Goal: Find specific page/section: Find specific page/section

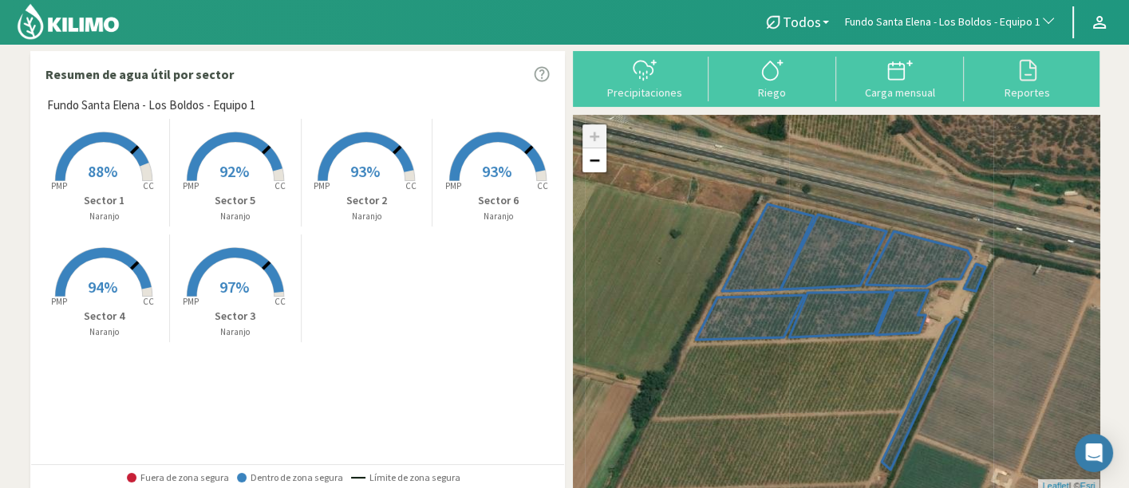
click at [924, 17] on span "Fundo Santa Elena - Los Boldos - Equipo 1" at bounding box center [943, 22] width 196 height 16
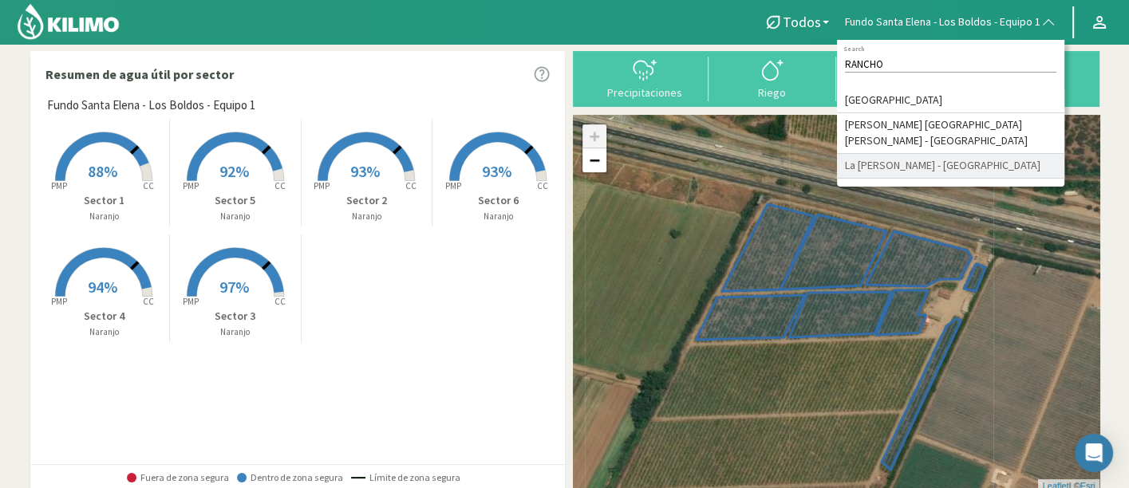
type input "RANCHO"
click at [955, 154] on li "La [PERSON_NAME] - [GEOGRAPHIC_DATA]" at bounding box center [950, 166] width 227 height 25
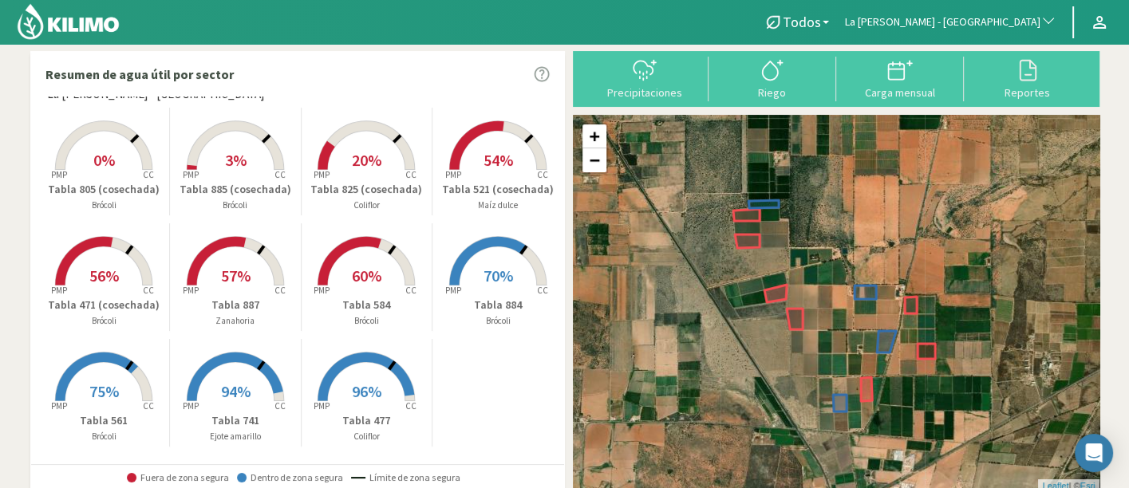
scroll to position [14, 0]
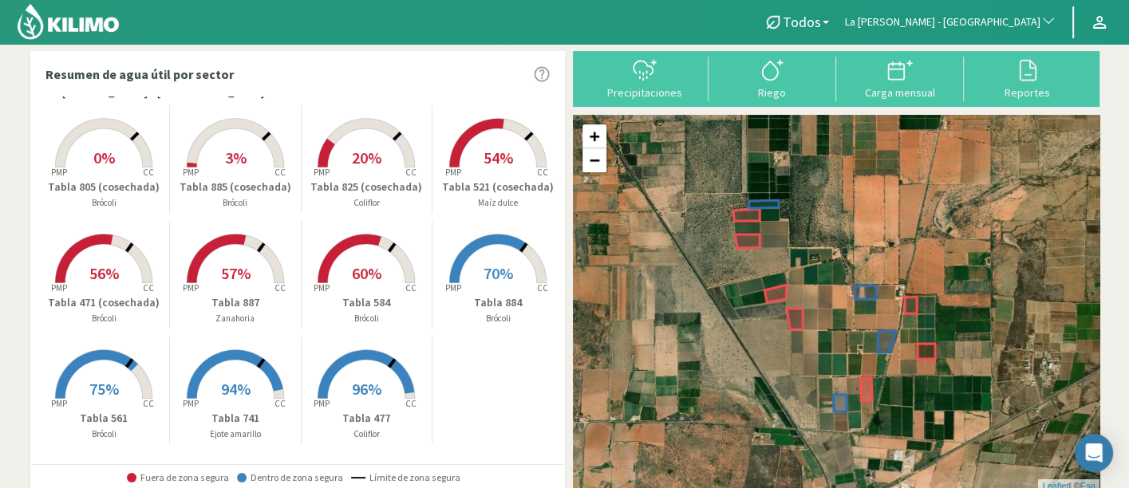
click at [134, 289] on rect at bounding box center [104, 285] width 128 height 128
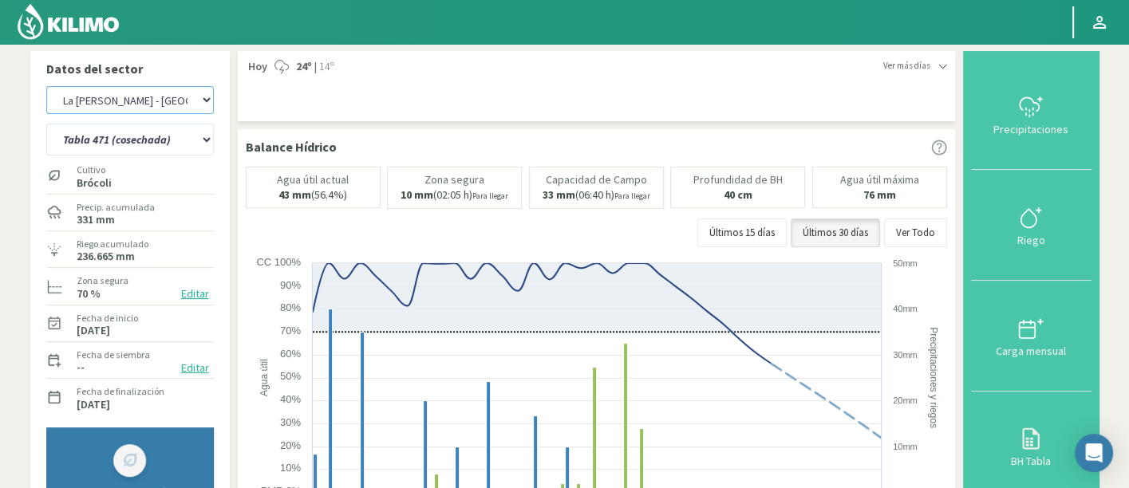
click at [173, 105] on select "Agr. Cardonal Agr. El [PERSON_NAME] [PERSON_NAME] [GEOGRAPHIC_DATA] - IC Agríco…" at bounding box center [130, 100] width 168 height 28
click at [46, 86] on select "Agr. Cardonal Agr. El [PERSON_NAME] [PERSON_NAME] [GEOGRAPHIC_DATA] - IC Agríco…" at bounding box center [130, 100] width 168 height 28
click at [109, 136] on select "Tabla 471 (cosechada) Tabla 477 Tabla 521 ([GEOGRAPHIC_DATA]) Tabla 561 Tabla 5…" at bounding box center [130, 140] width 168 height 32
select select "434: Object"
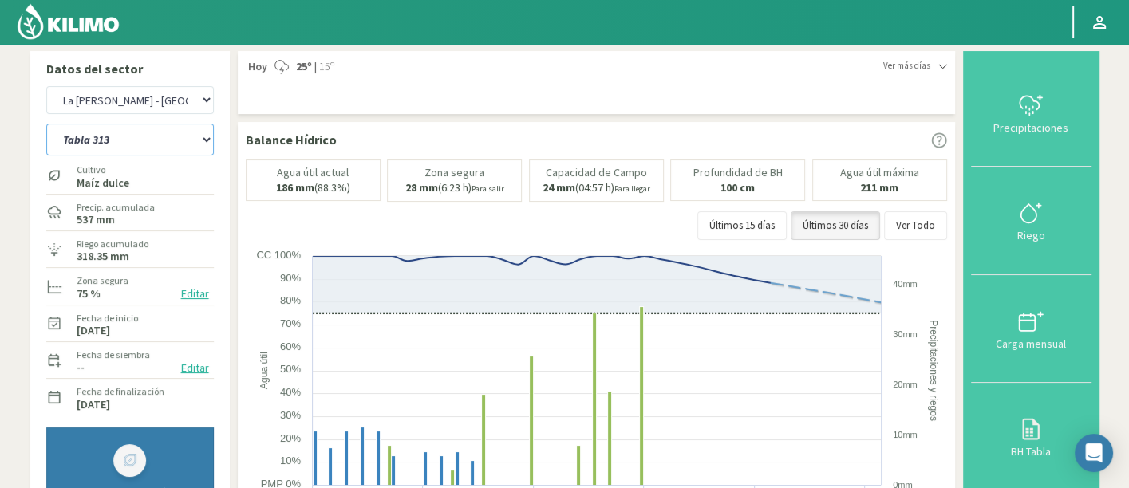
click at [46, 124] on select "Tabla 107 (cosechada) Tabla 124 (cosechada) Tabla 144 (cosechada) Tabla 205 - o…" at bounding box center [130, 140] width 168 height 32
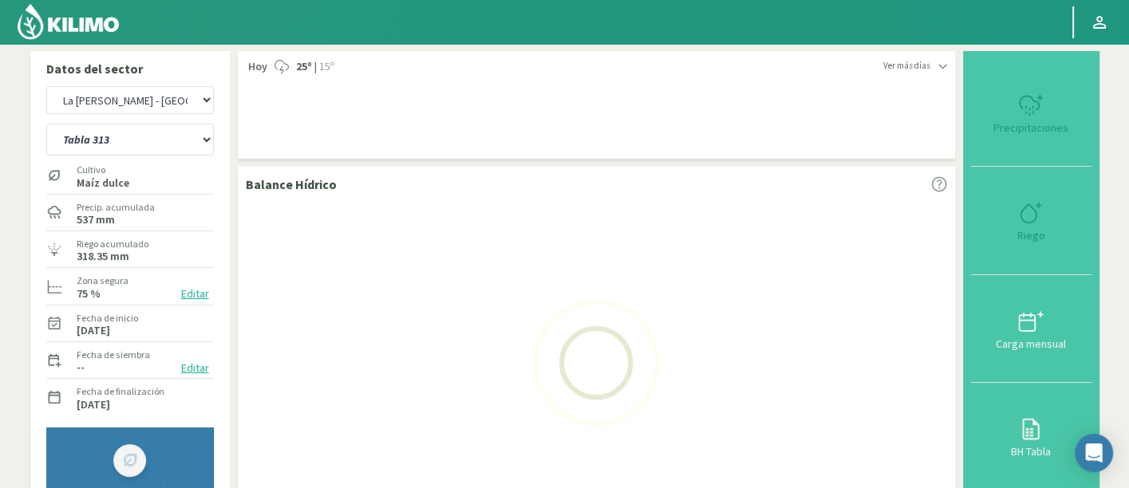
select select "11: Object"
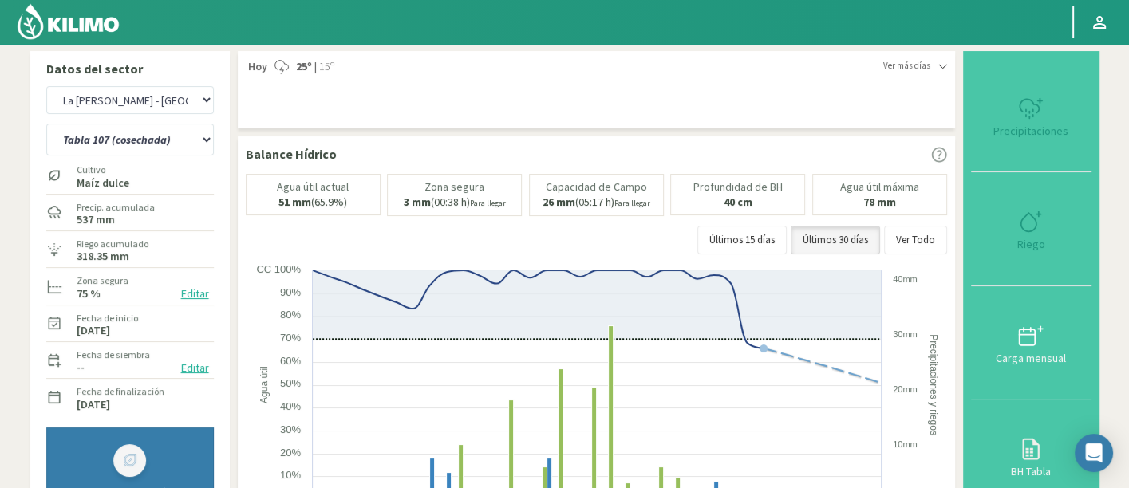
select select "713: Object"
select select "35: Object"
